Goal: Task Accomplishment & Management: Manage account settings

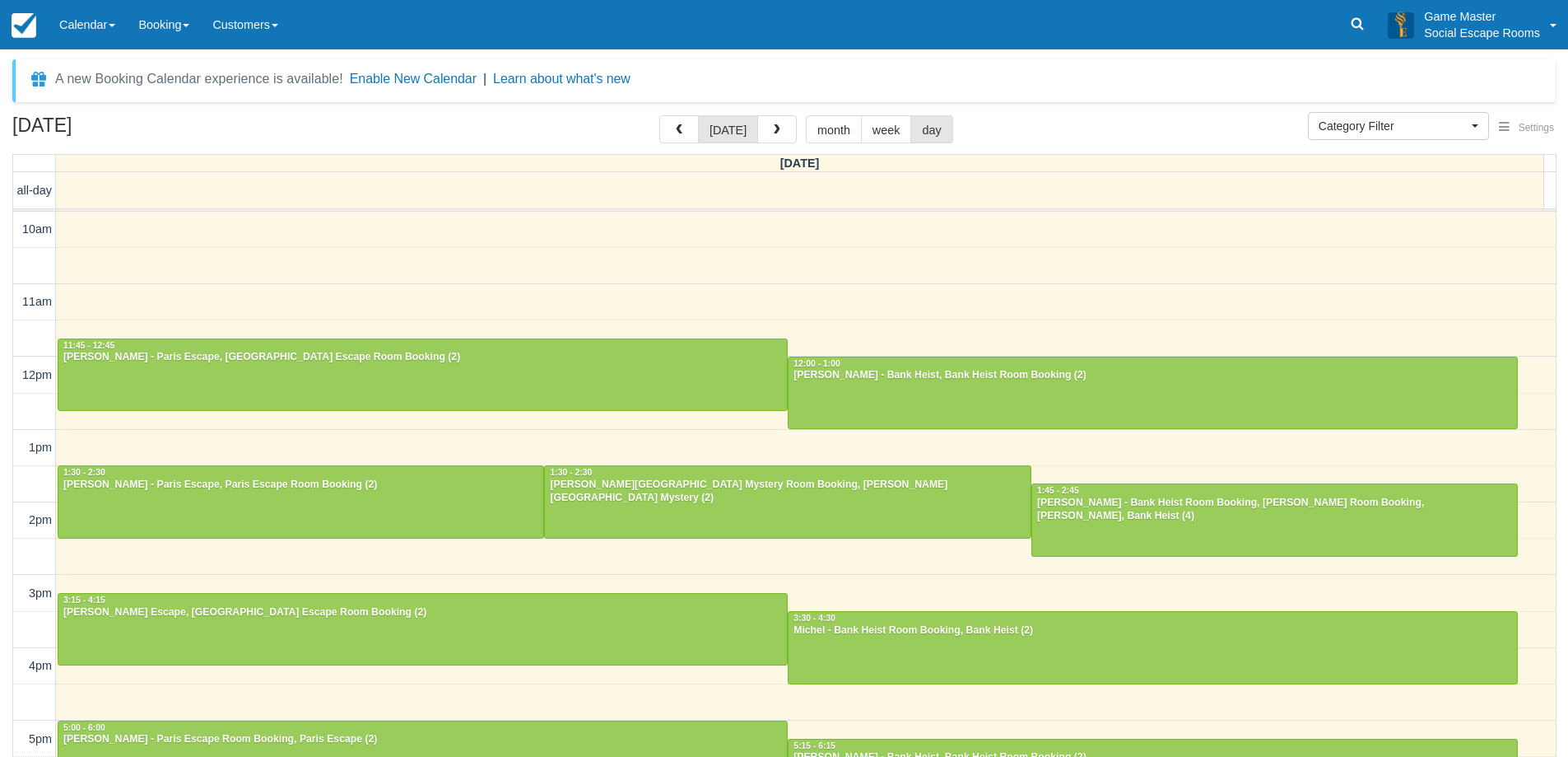
select select
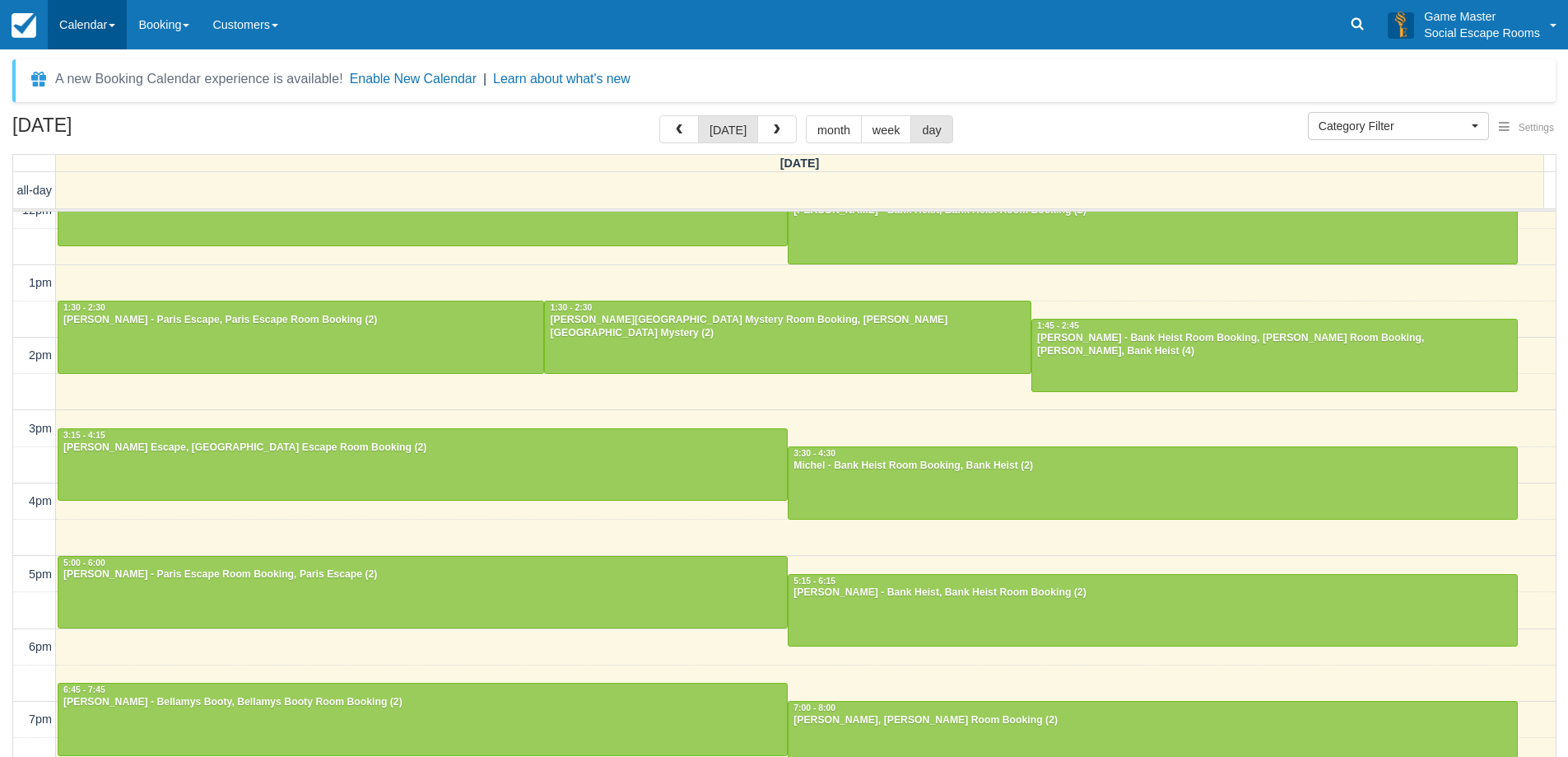
click at [82, 29] on link "Calendar" at bounding box center [87, 25] width 79 height 50
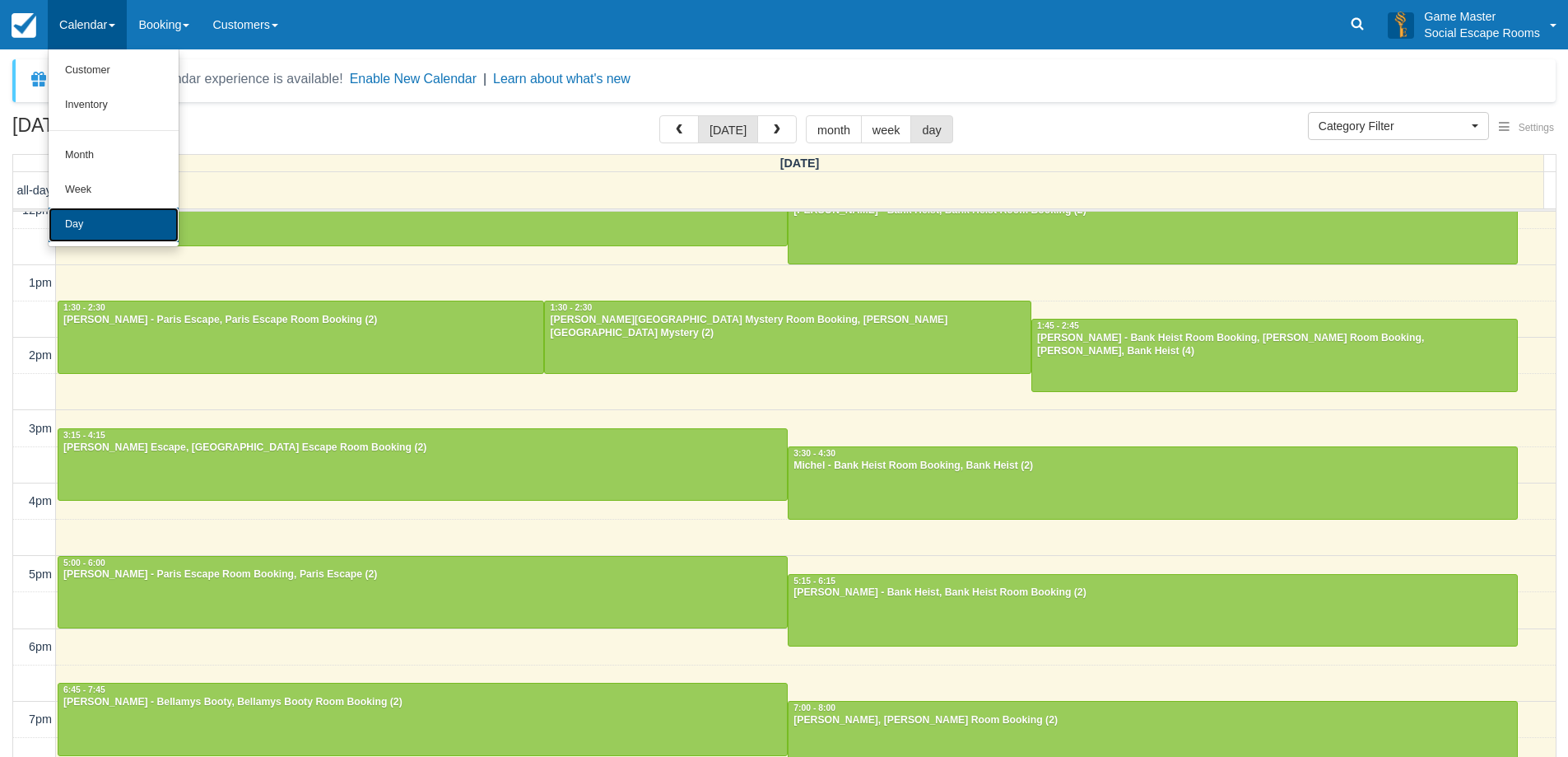
click at [77, 239] on link "Day" at bounding box center [113, 225] width 130 height 35
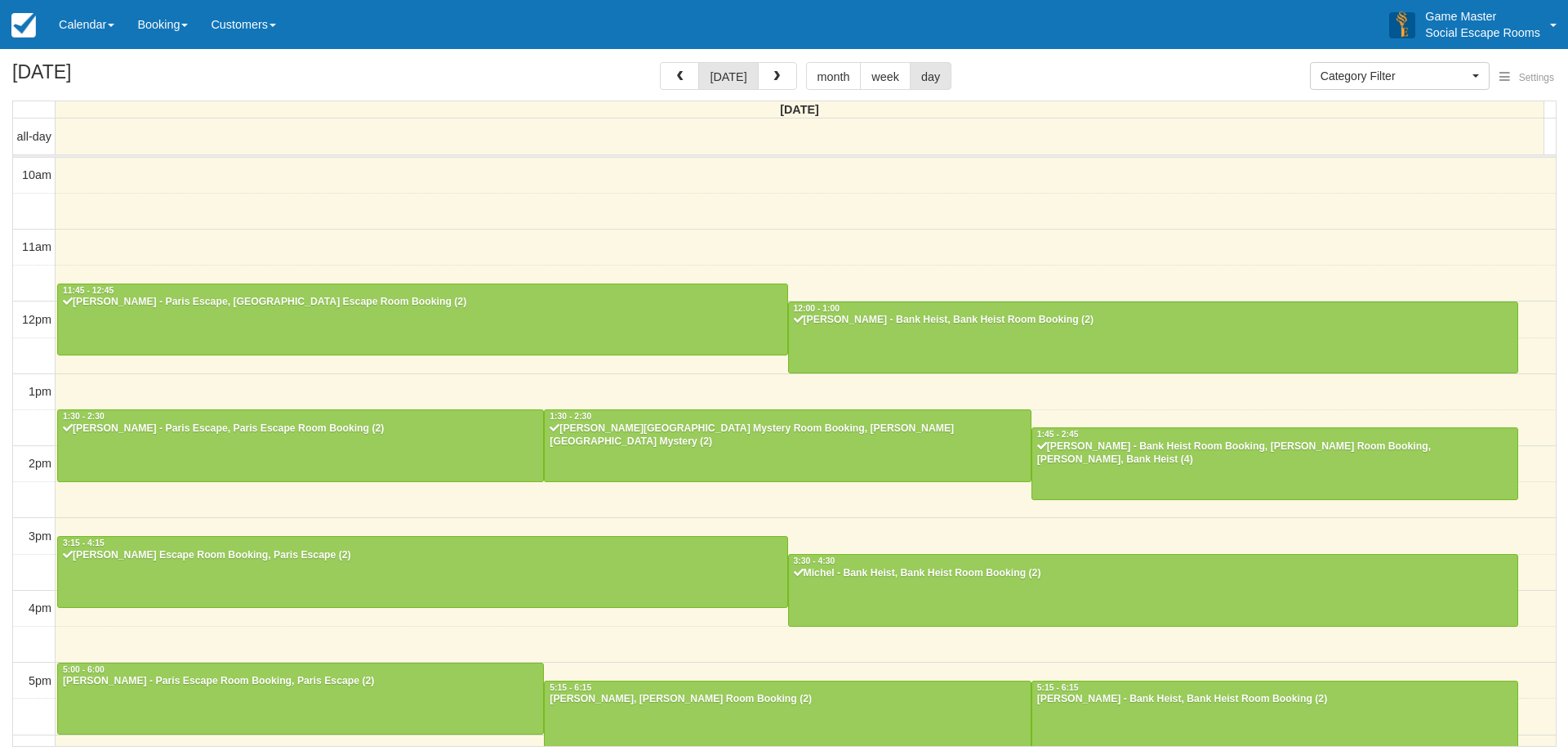
select select
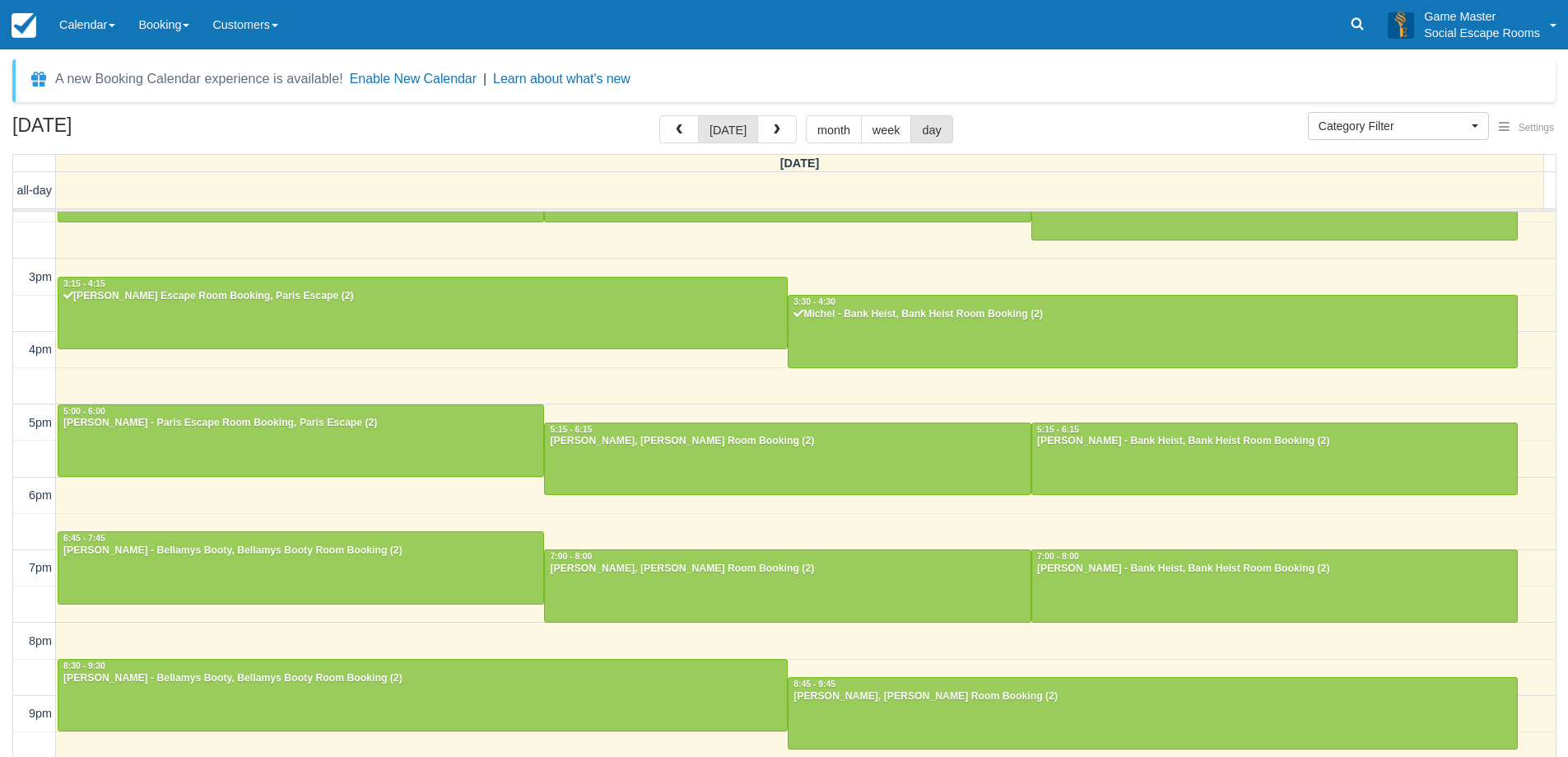
scroll to position [315, 0]
click at [733, 396] on div "10am 11am 12pm 1pm 2pm 3pm 4pm 5pm 6pm 7pm 8pm 9pm 10pm 11:45 - 12:45 Phil Lesn…" at bounding box center [784, 350] width 1542 height 909
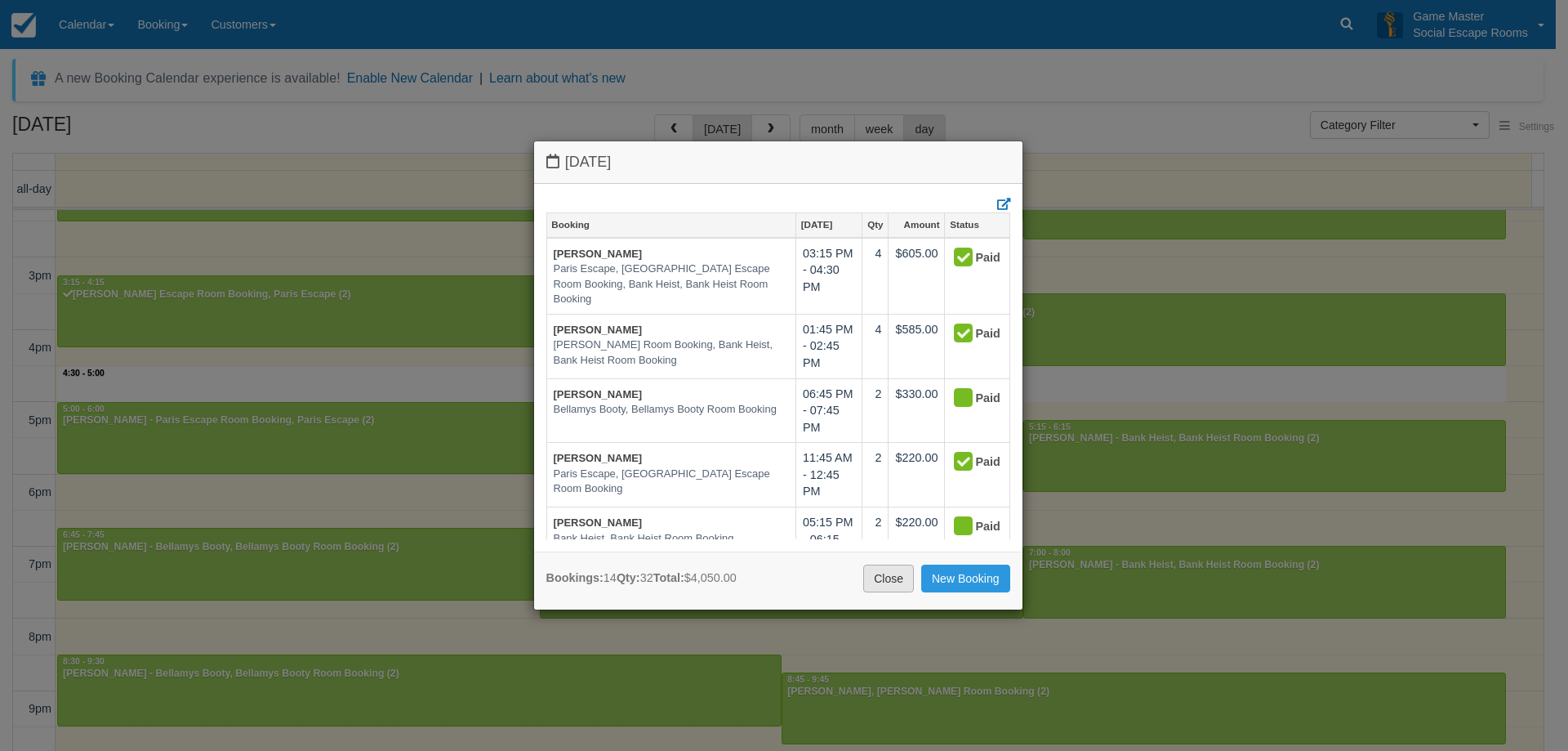
click at [879, 576] on link "Close" at bounding box center [888, 578] width 50 height 27
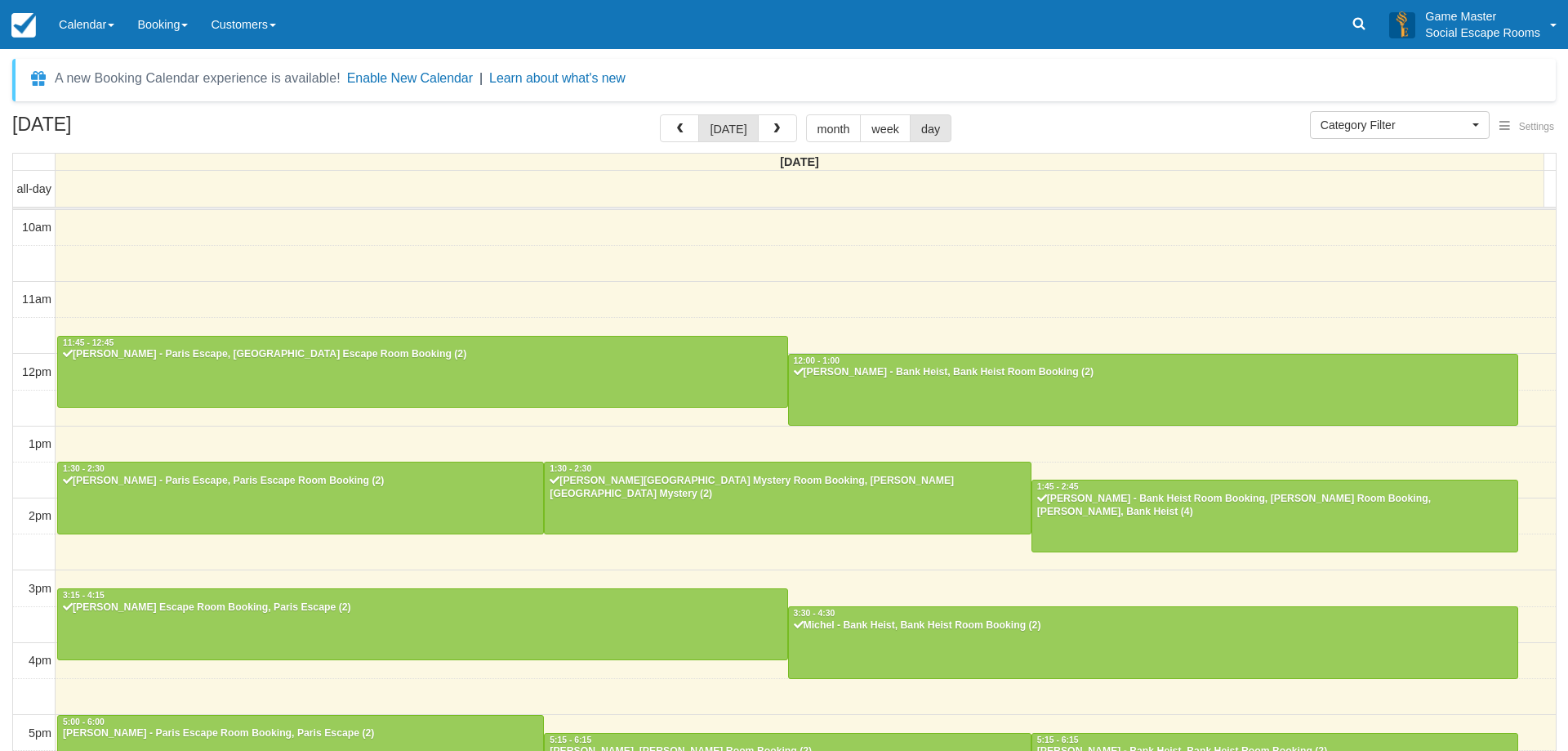
select select
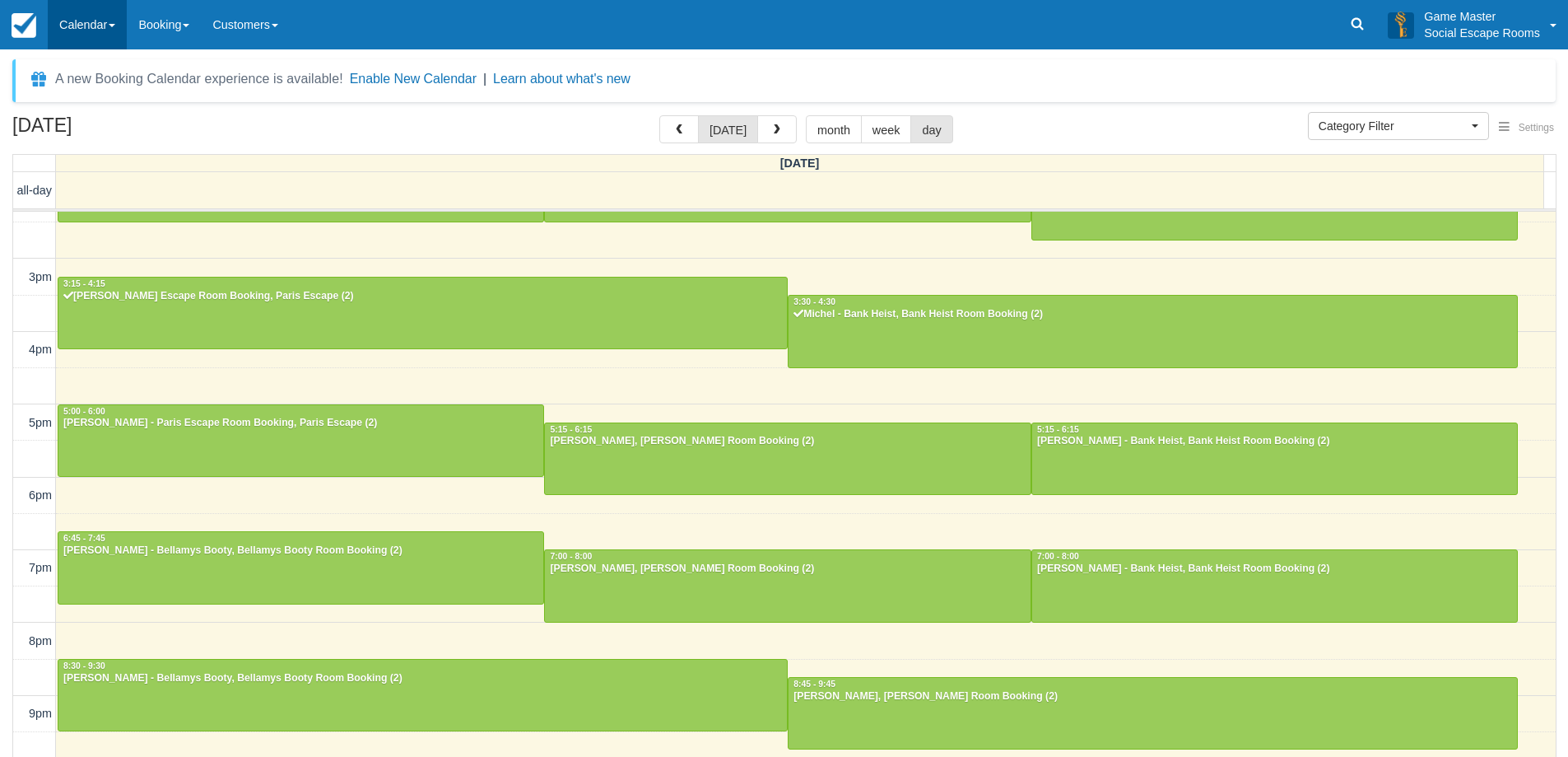
click at [82, 37] on link "Calendar" at bounding box center [87, 25] width 79 height 50
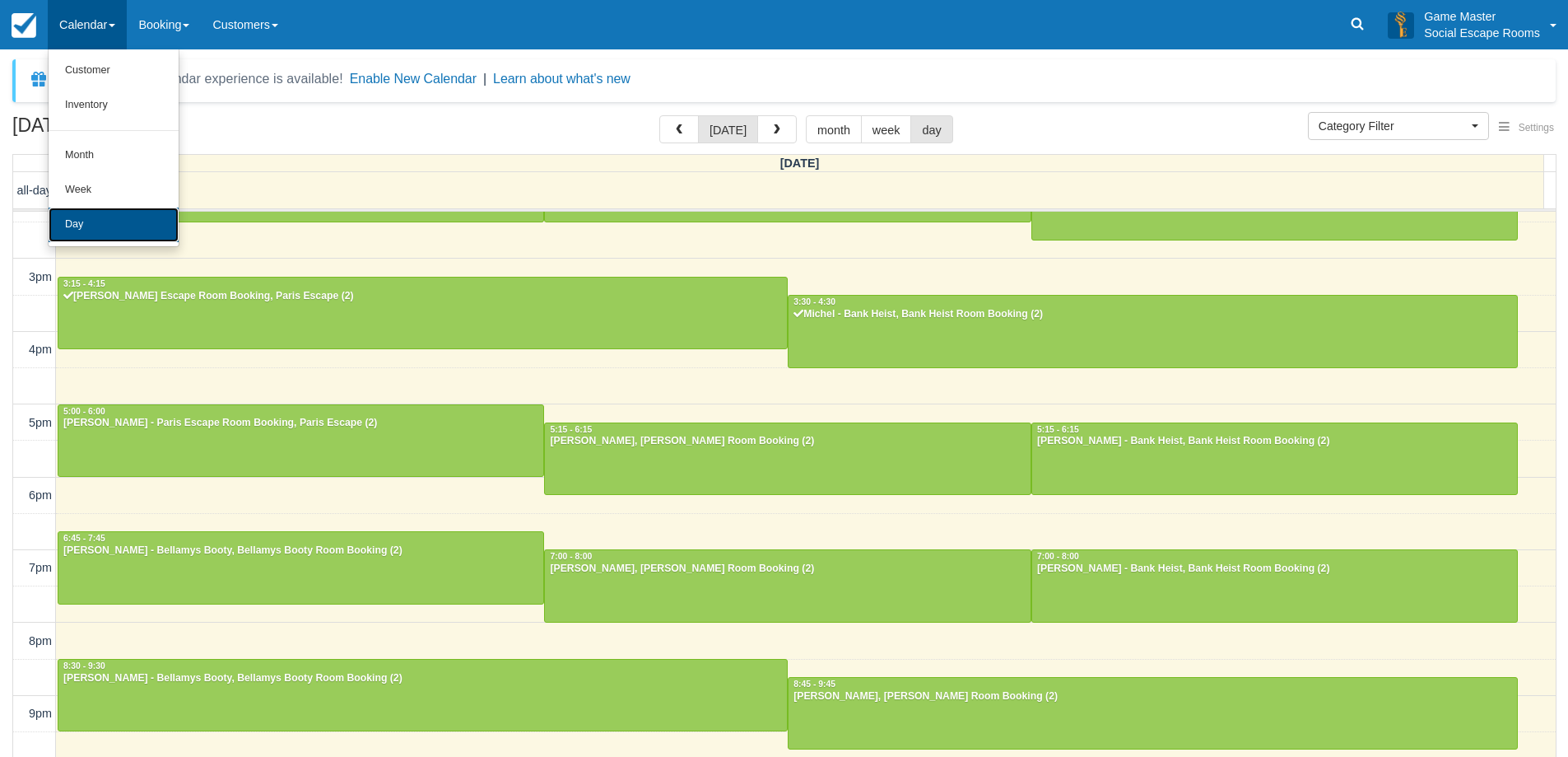
click at [143, 212] on link "Day" at bounding box center [113, 225] width 130 height 35
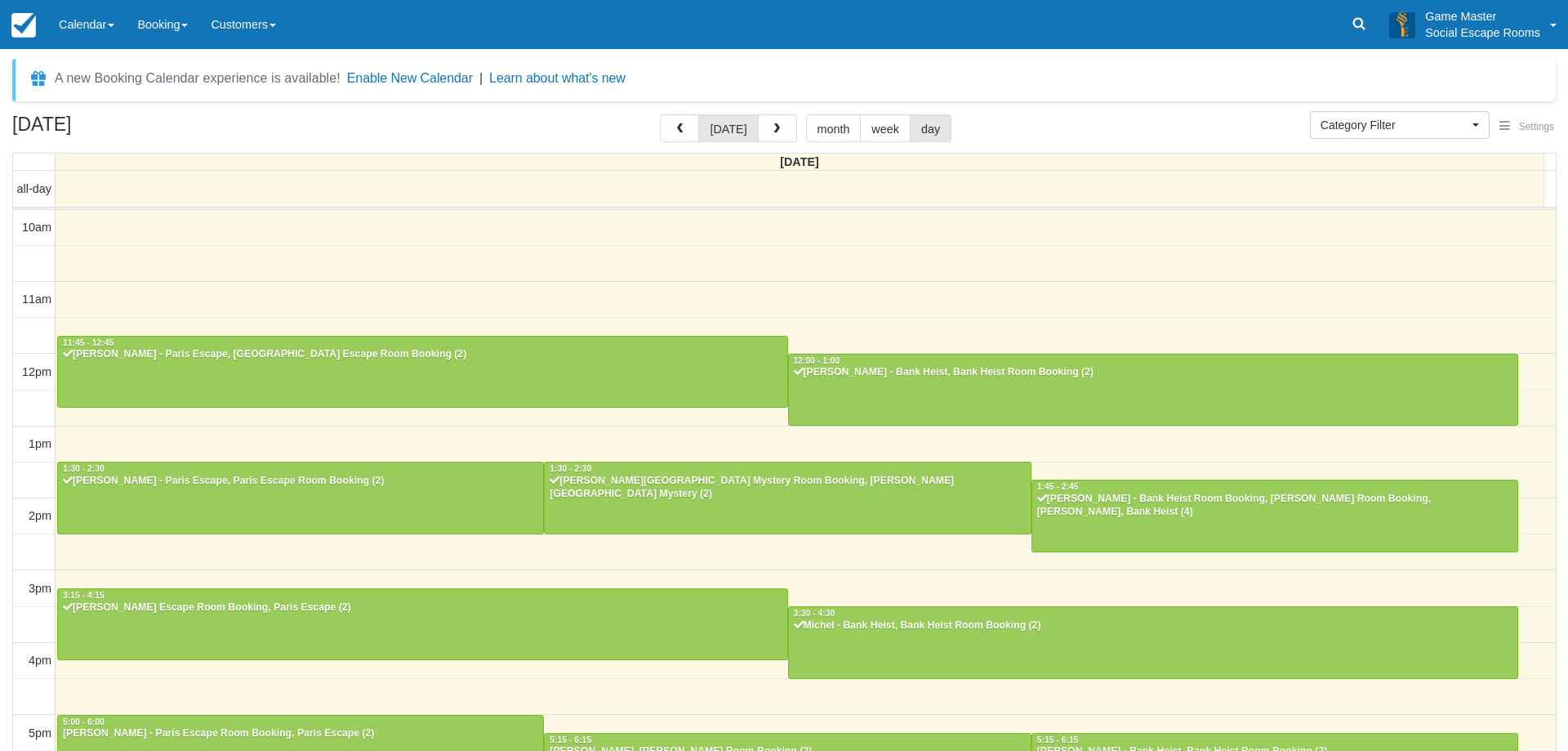
select select
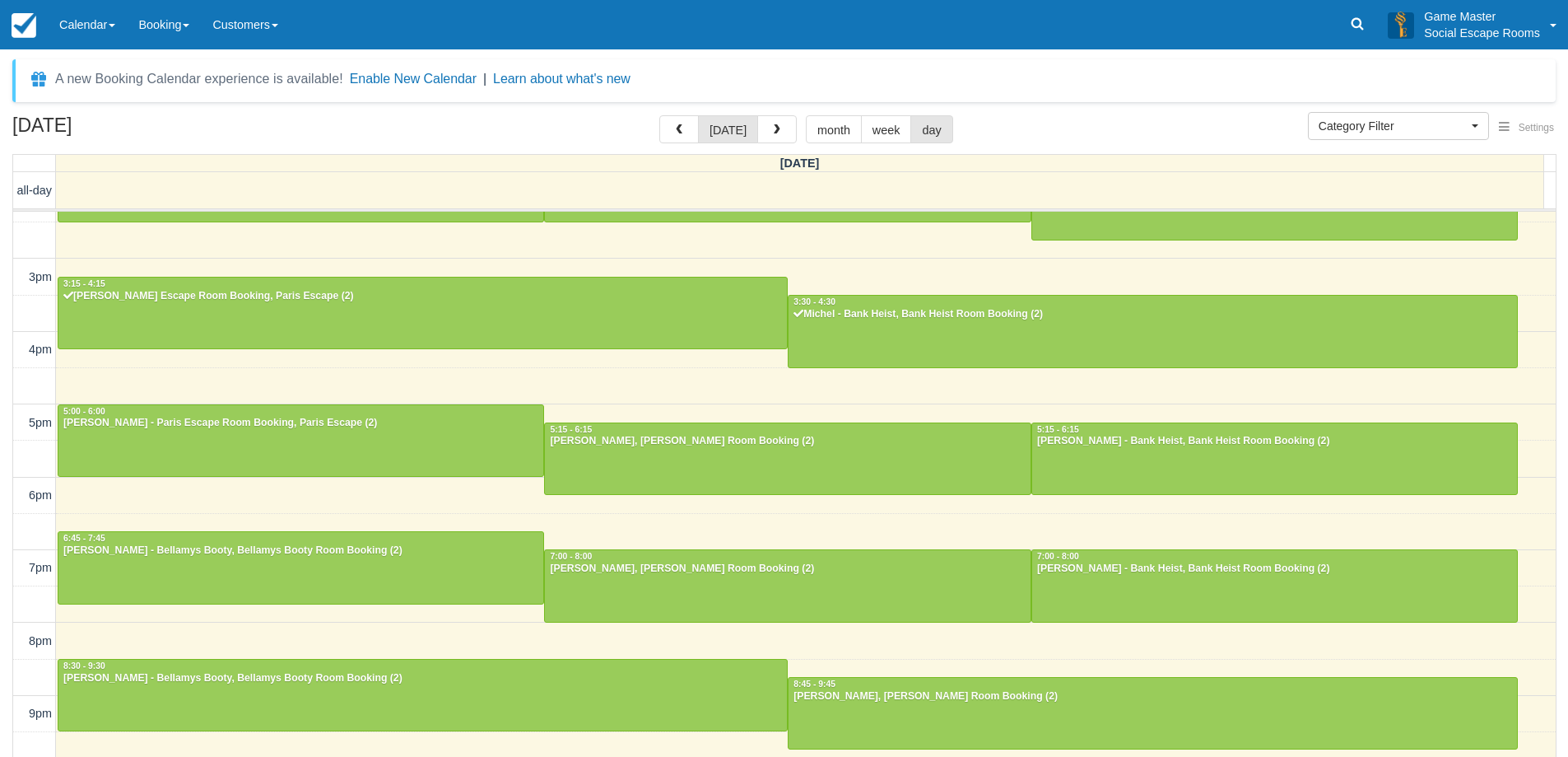
scroll to position [315, 0]
click at [710, 450] on div at bounding box center [787, 459] width 485 height 71
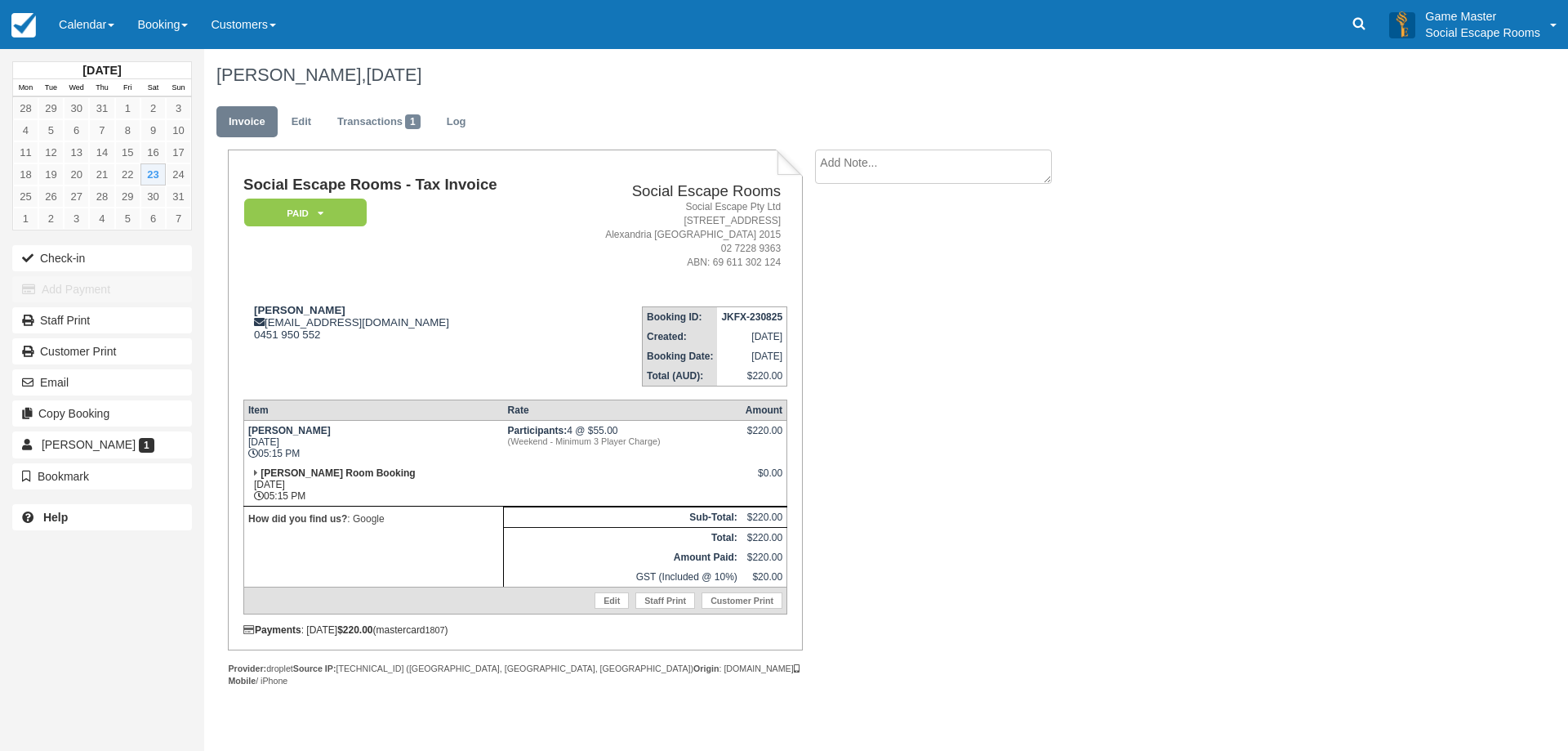
drag, startPoint x: 250, startPoint y: 301, endPoint x: 350, endPoint y: 298, distance: 100.0
click at [350, 298] on td "Isabella Rizos isabellarizos@icloud.com 0451 950 552" at bounding box center [398, 340] width 312 height 93
click at [616, 597] on link "Edit" at bounding box center [612, 600] width 35 height 16
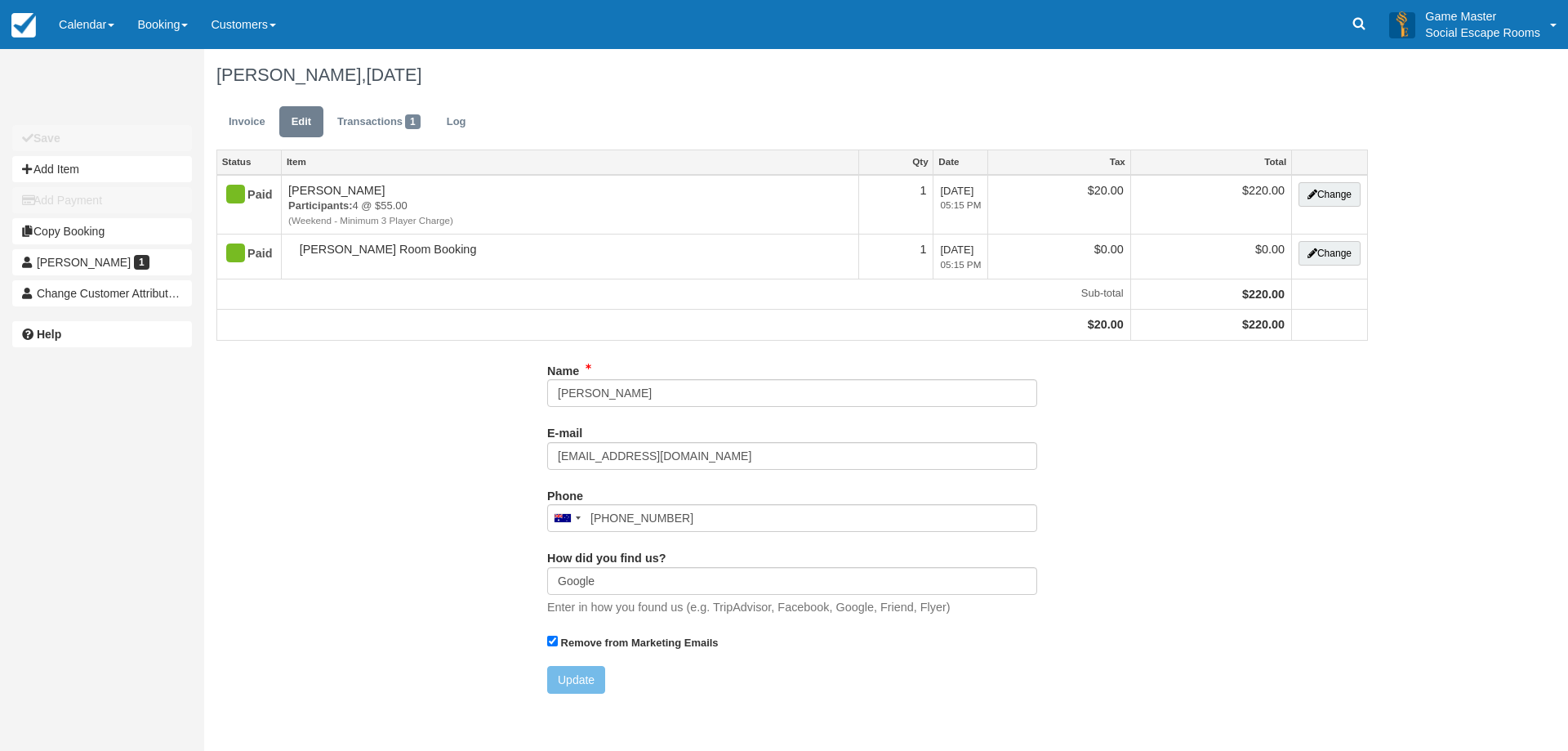
type input "0451 950 552"
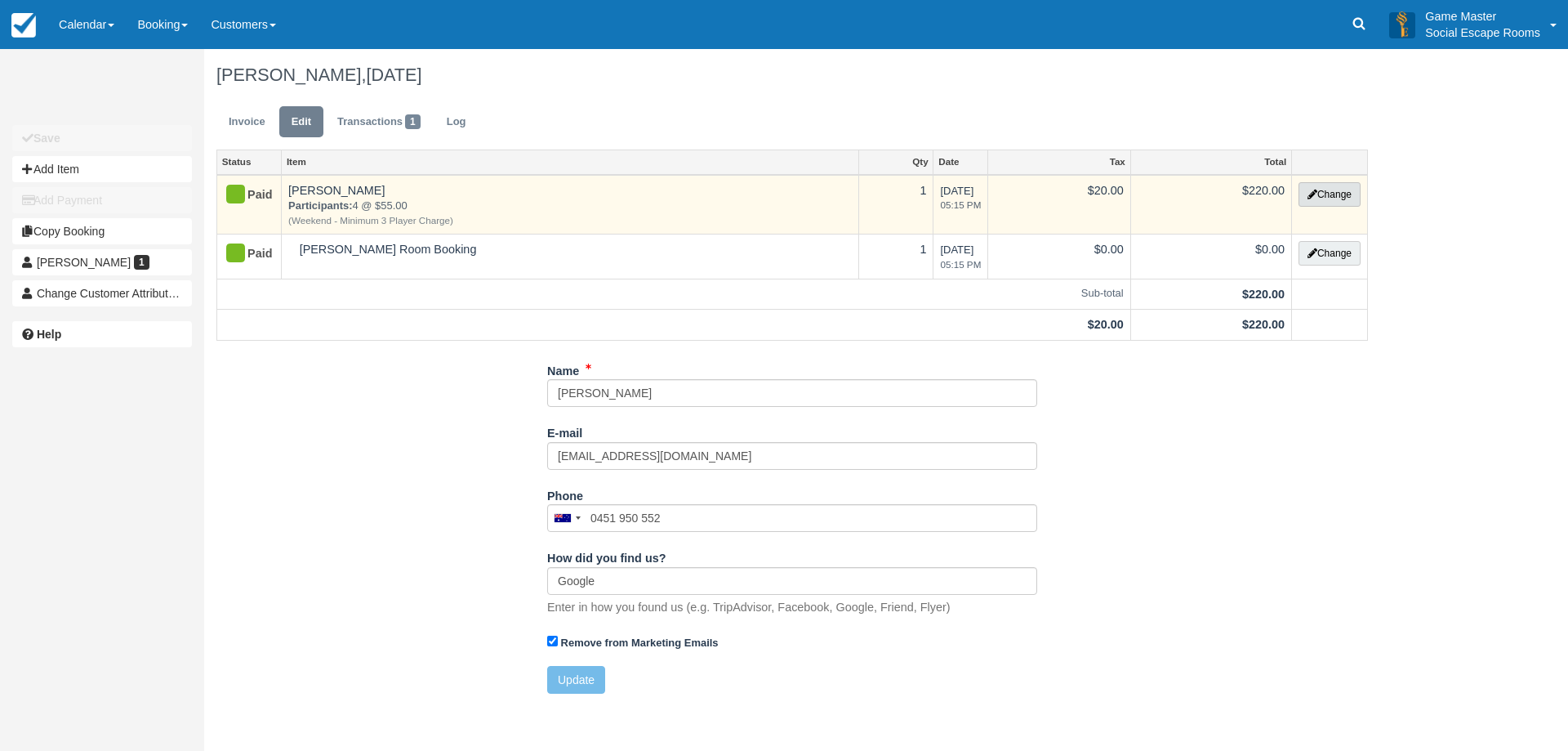
click at [1319, 196] on button "Change" at bounding box center [1330, 194] width 62 height 25
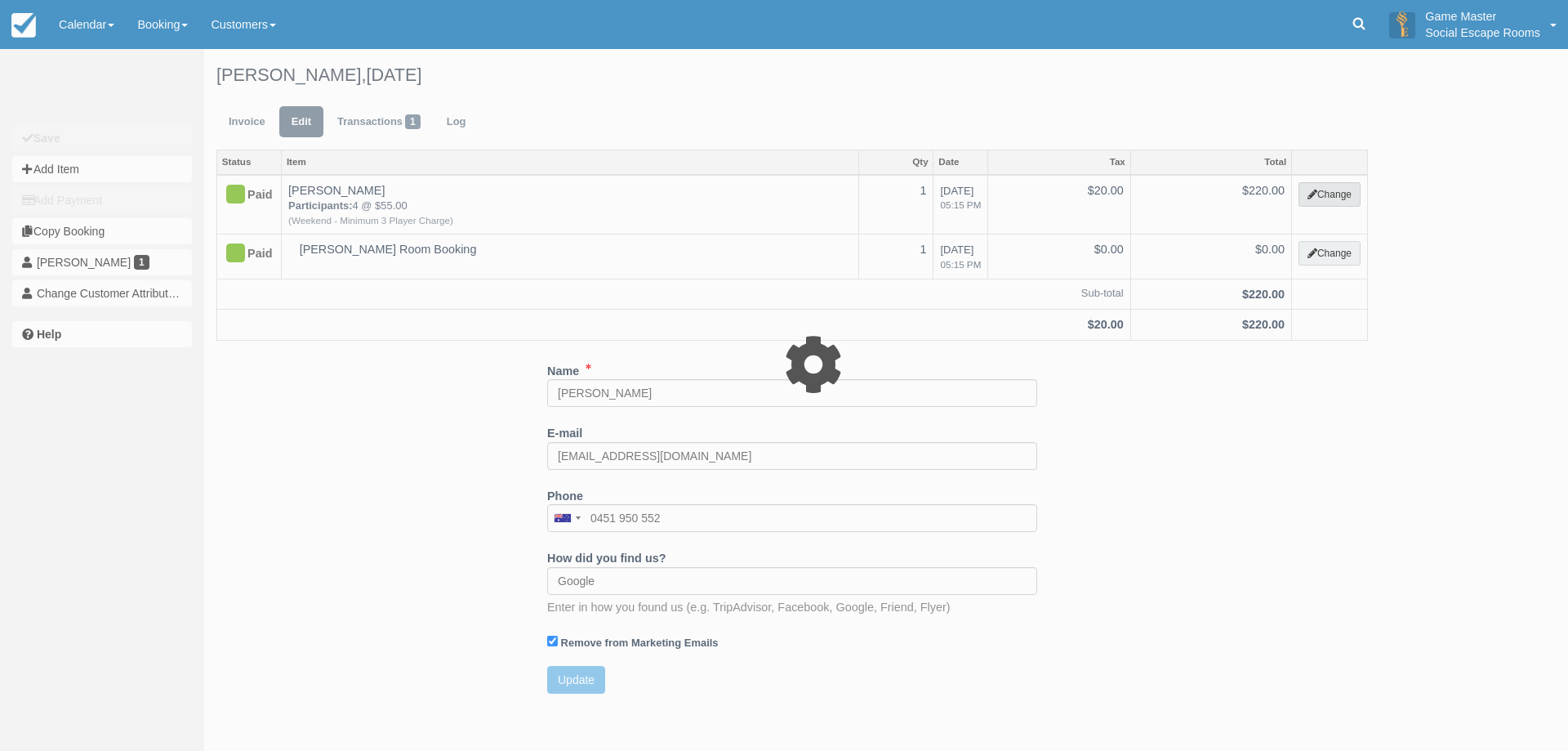
select select "2"
type input "220.00"
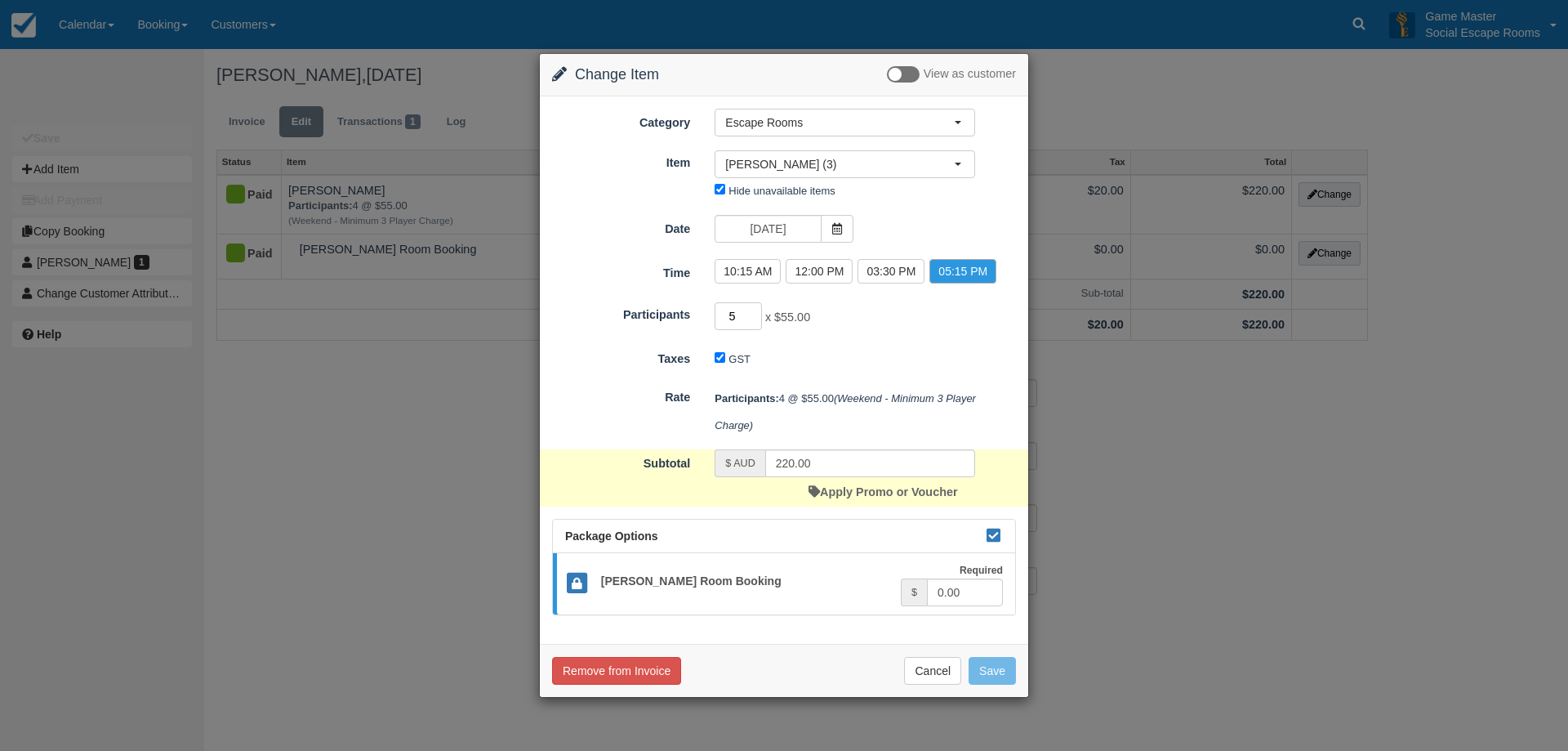
click at [757, 310] on input "5" at bounding box center [738, 316] width 48 height 27
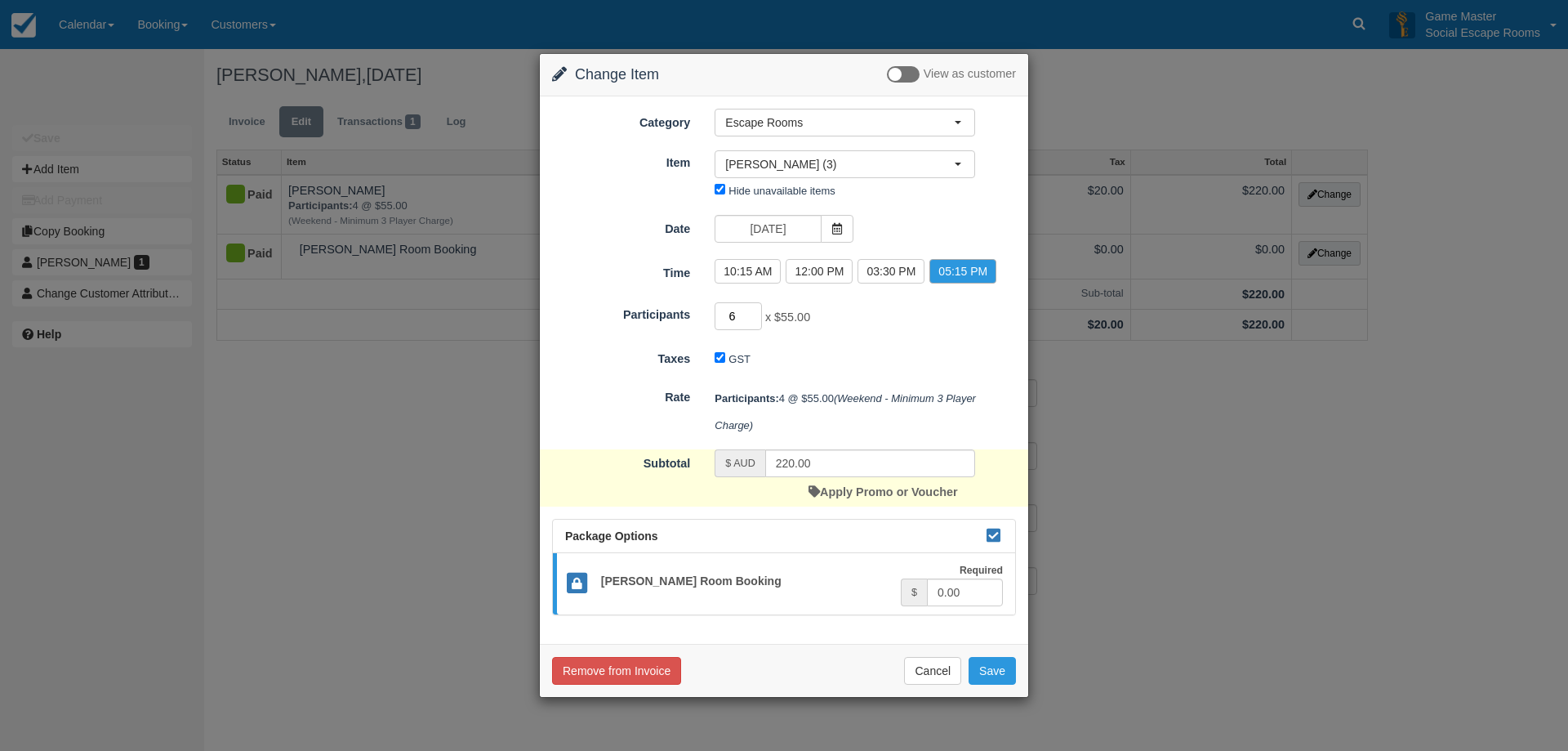
type input "6"
click at [757, 310] on input "6" at bounding box center [738, 316] width 48 height 27
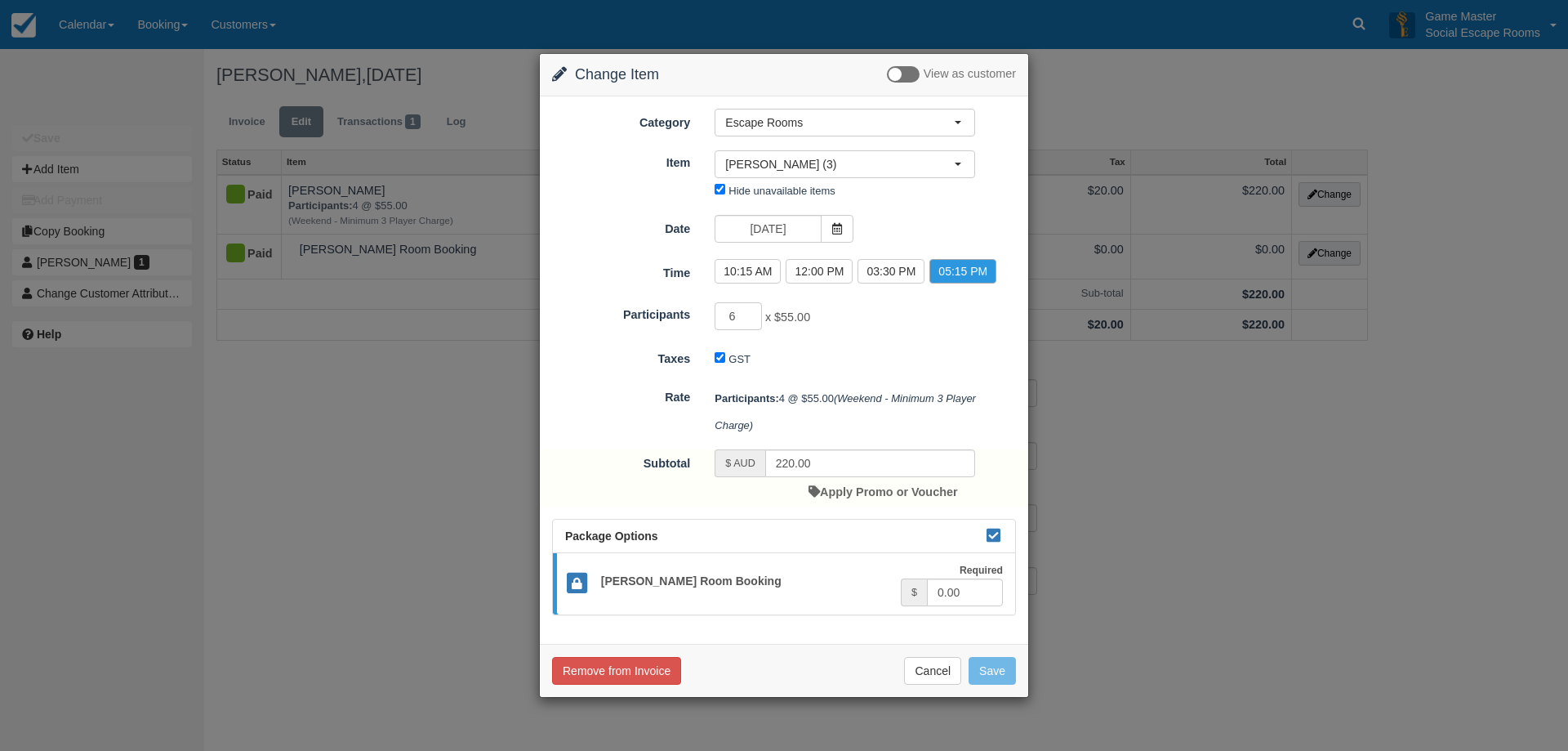
click at [831, 319] on div "6 x $55.00 Minimum of 2Maximum of 8" at bounding box center [845, 318] width 285 height 32
type input "330.00"
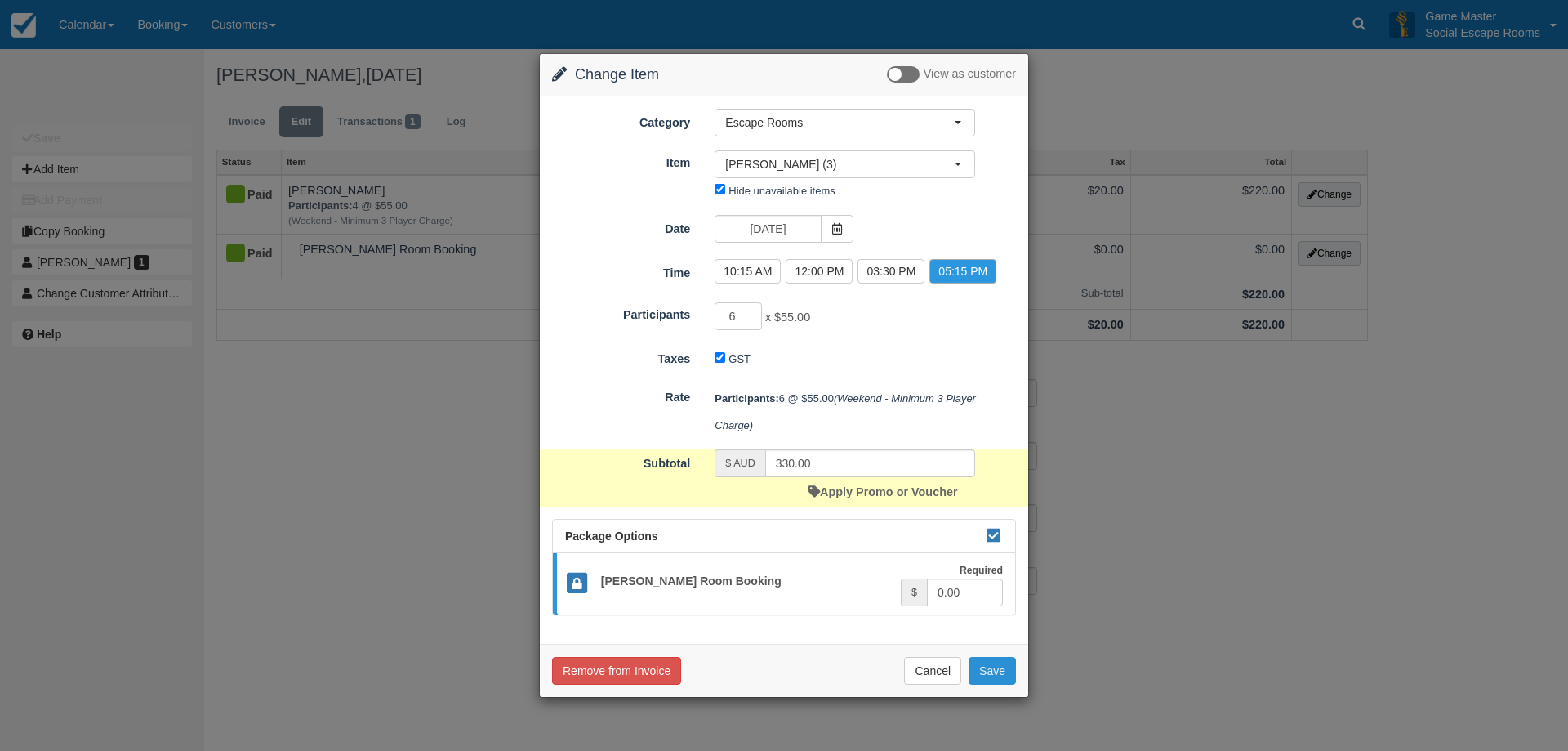
click at [995, 665] on button "Save" at bounding box center [992, 671] width 48 height 27
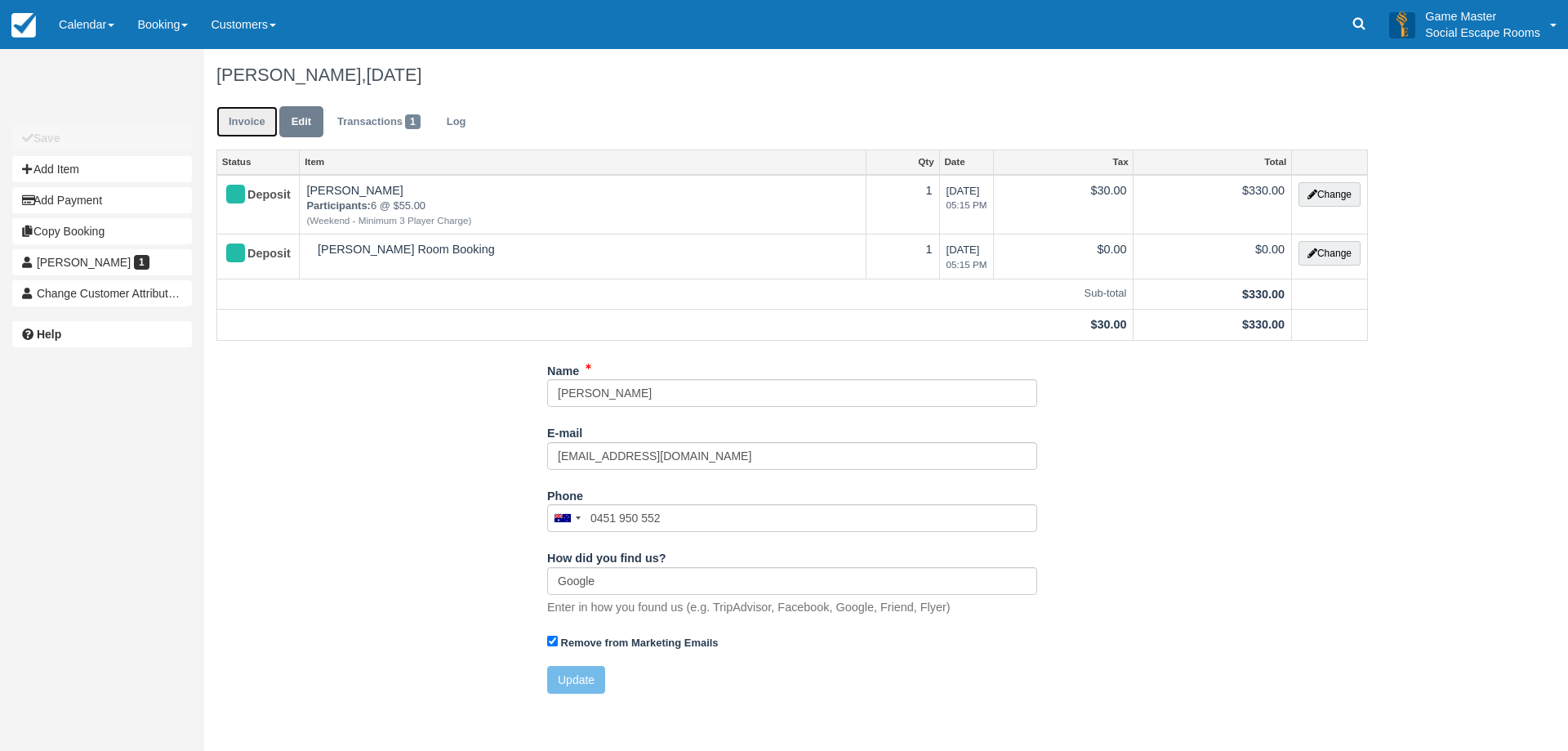
click at [253, 123] on link "Invoice" at bounding box center [247, 122] width 61 height 32
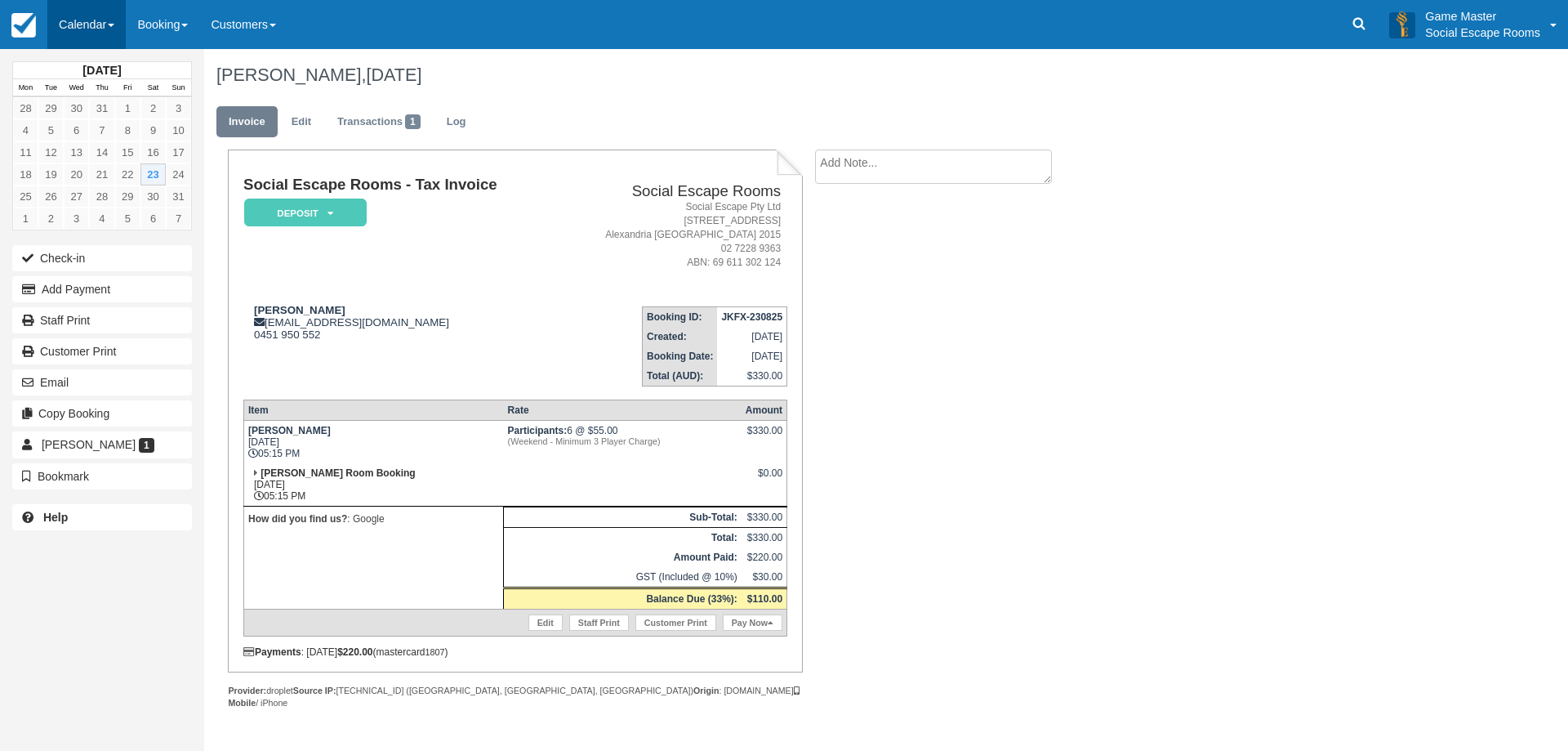
click at [111, 19] on link "Calendar" at bounding box center [87, 25] width 79 height 49
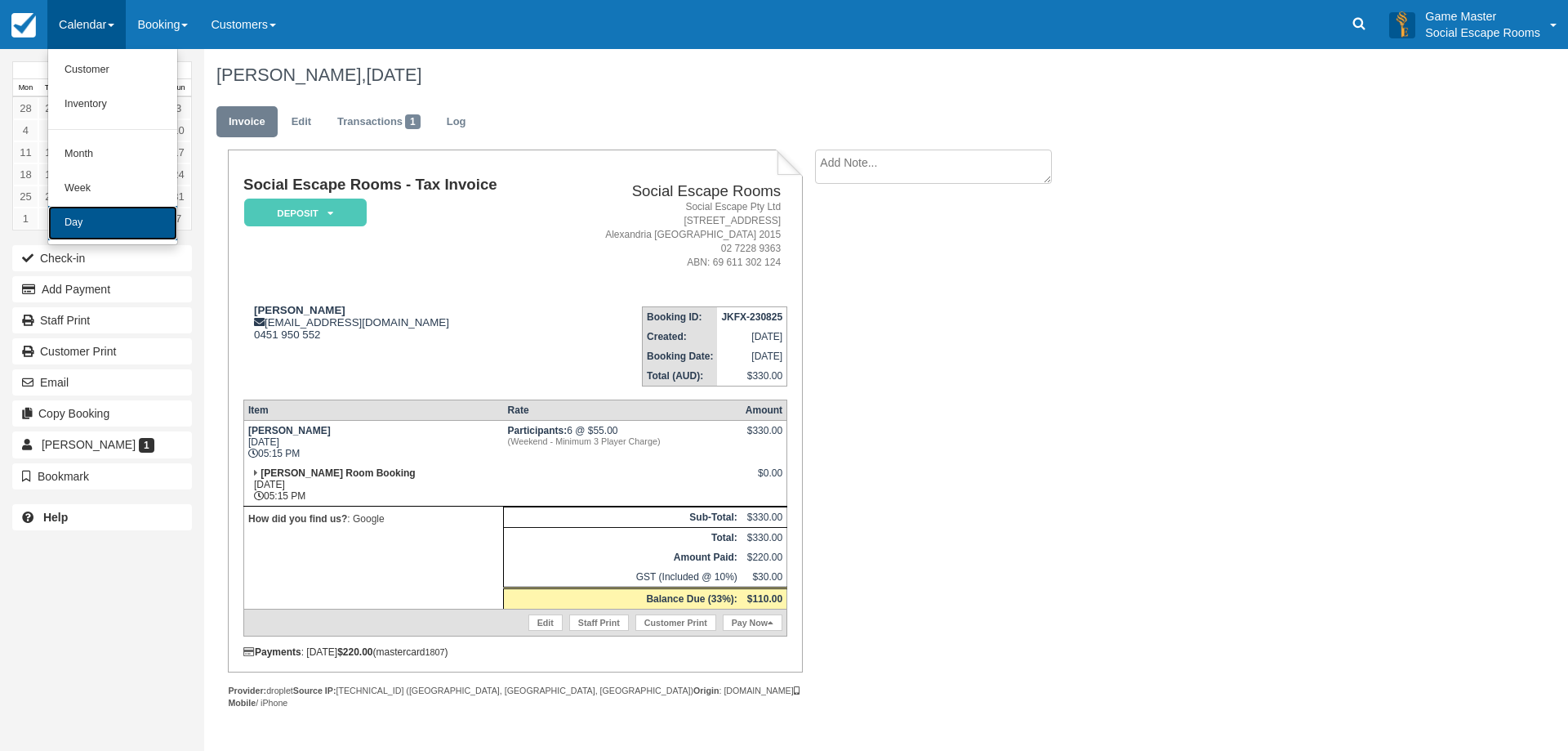
click at [99, 217] on link "Day" at bounding box center [112, 223] width 129 height 35
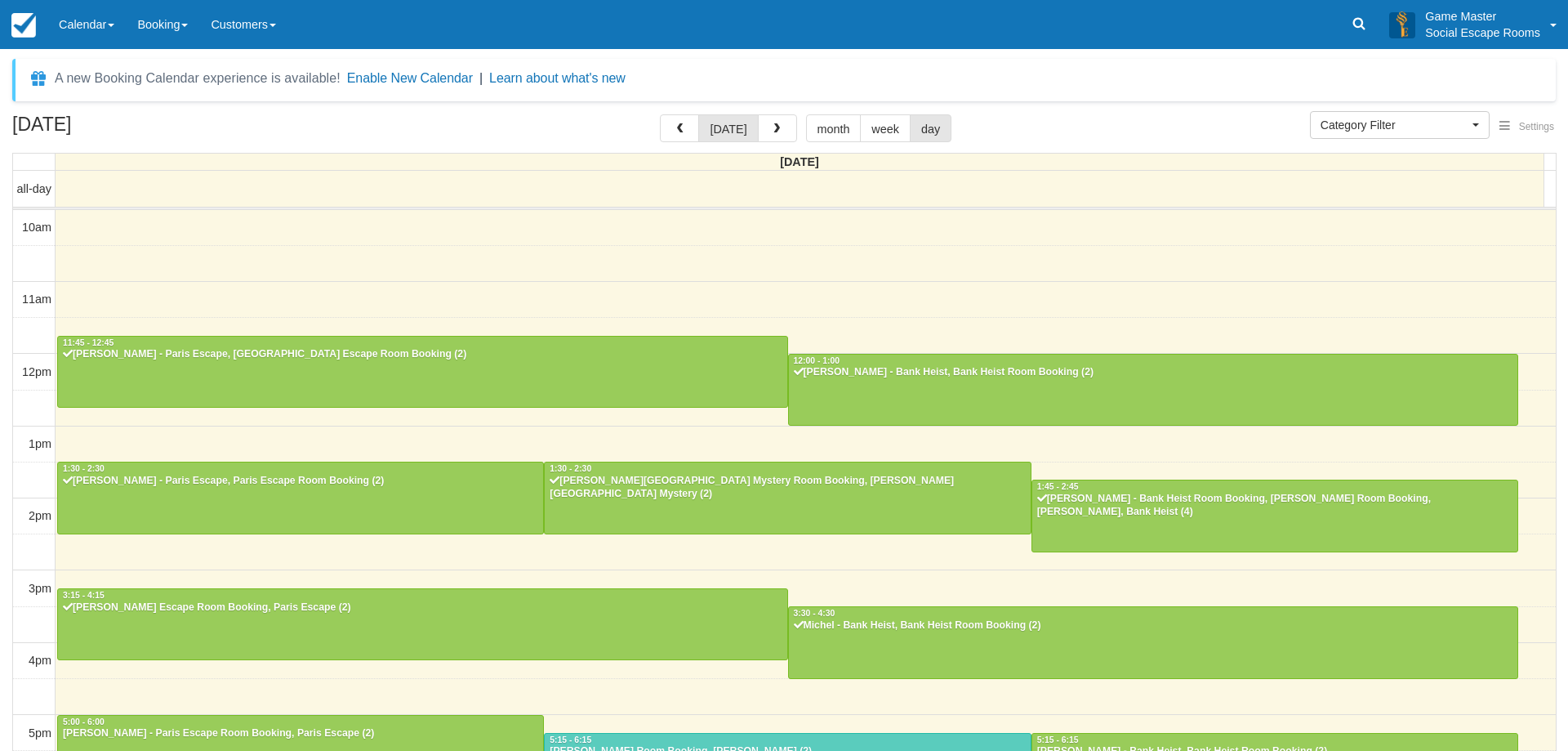
select select
